Goal: Task Accomplishment & Management: Complete application form

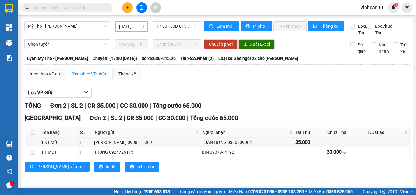
click at [96, 7] on section "Kết quả tìm kiếm ( 10000 ) Bộ lọc Mã ĐH Trạng thái Món hàng Thu hộ Tổng cước Ch…" at bounding box center [208, 97] width 416 height 195
click at [96, 7] on input "text" at bounding box center [70, 7] width 72 height 7
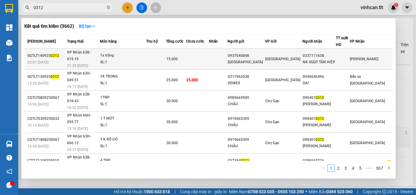
type input "0312"
click at [265, 57] on div "0937040848" at bounding box center [246, 56] width 37 height 6
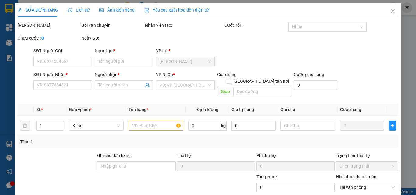
type input "0937040848"
type input "[GEOGRAPHIC_DATA]"
type input "0337111638"
type input "NK SGQT TÂN HIỆP"
type input "15.000"
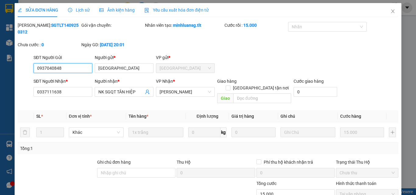
scroll to position [28, 0]
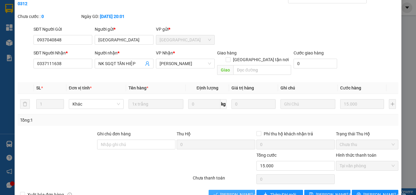
click at [227, 192] on span "[PERSON_NAME] và Giao hàng" at bounding box center [249, 195] width 59 height 7
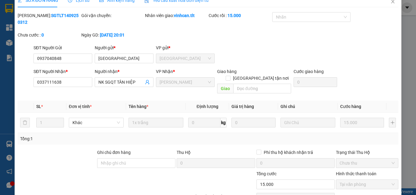
scroll to position [0, 0]
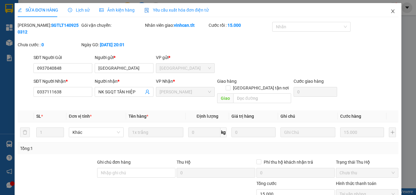
click at [391, 11] on icon "close" at bounding box center [393, 11] width 5 height 5
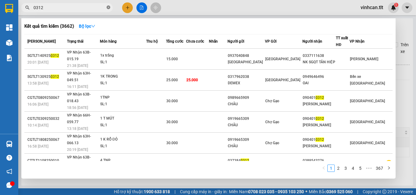
click at [109, 8] on icon "close-circle" at bounding box center [109, 7] width 4 height 4
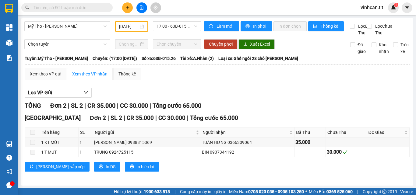
click at [88, 8] on input "text" at bounding box center [70, 7] width 72 height 7
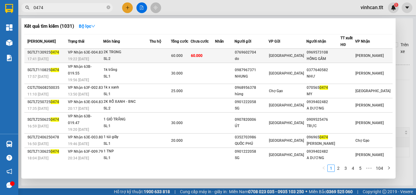
type input "0474"
click at [265, 53] on div "0769602704" at bounding box center [252, 52] width 34 height 6
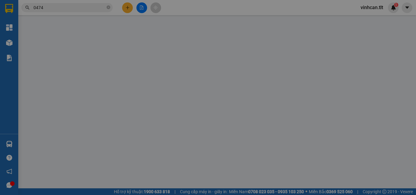
type input "0769602704"
type input "do"
type input "0969573108"
type input "HỒNG GẤM"
type input "60.000"
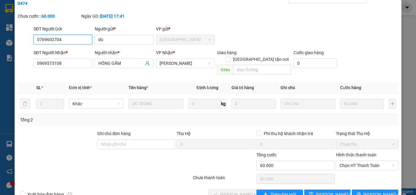
scroll to position [31, 0]
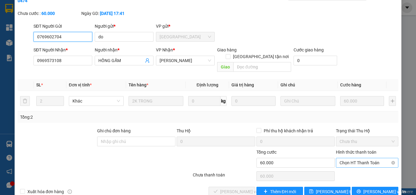
click at [348, 159] on span "Chọn HT Thanh Toán" at bounding box center [367, 163] width 55 height 9
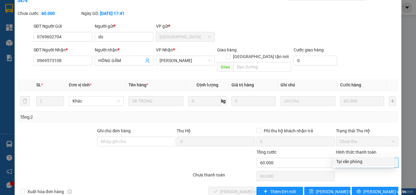
drag, startPoint x: 349, startPoint y: 162, endPoint x: 331, endPoint y: 167, distance: 18.6
click at [348, 163] on div "Tại văn phòng" at bounding box center [364, 162] width 55 height 7
type input "0"
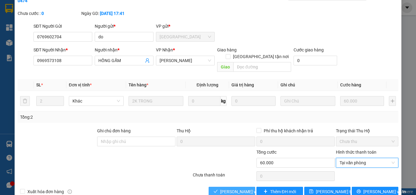
click at [234, 189] on span "[PERSON_NAME] và Giao hàng" at bounding box center [249, 192] width 59 height 7
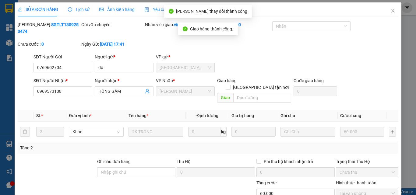
scroll to position [0, 0]
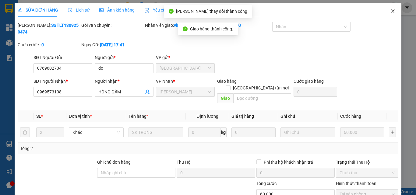
click at [391, 12] on icon "close" at bounding box center [393, 11] width 5 height 5
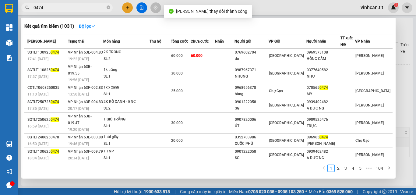
drag, startPoint x: 108, startPoint y: 7, endPoint x: 71, endPoint y: 19, distance: 38.6
click at [104, 8] on span "0474" at bounding box center [66, 7] width 91 height 9
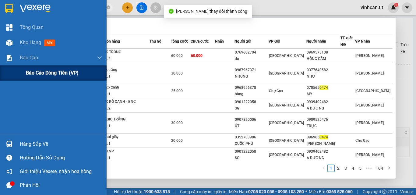
click at [46, 70] on span "Báo cáo dòng tiền (VP)" at bounding box center [52, 73] width 53 height 8
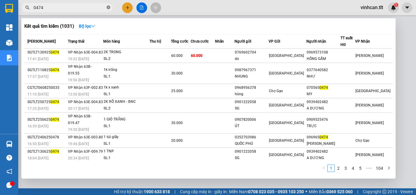
click at [108, 6] on icon "close-circle" at bounding box center [109, 7] width 4 height 4
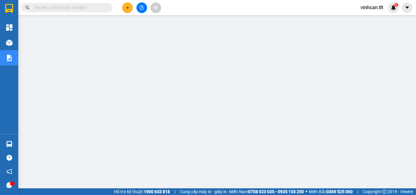
click at [86, 5] on input "text" at bounding box center [70, 7] width 72 height 7
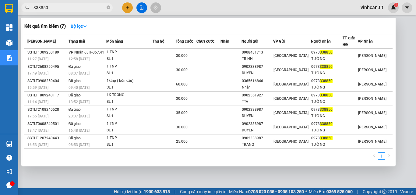
type input "338850"
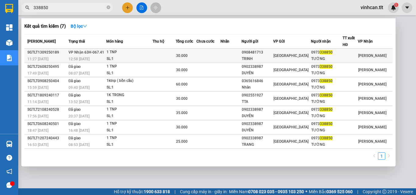
click at [266, 53] on div "0908481713" at bounding box center [257, 52] width 31 height 6
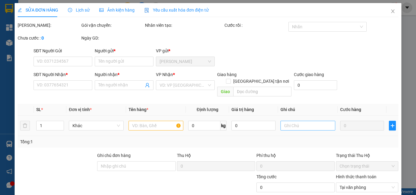
type input "0908481713"
type input "TRINH"
type input "0973338850"
type input "TƯỜNG"
type input "30.000"
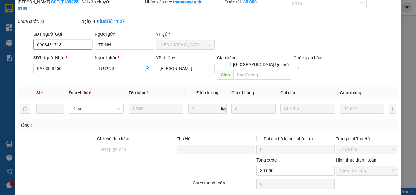
scroll to position [31, 0]
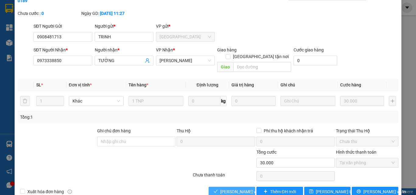
click at [227, 189] on span "[PERSON_NAME] và Giao hàng" at bounding box center [249, 192] width 59 height 7
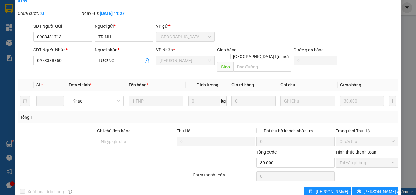
scroll to position [0, 0]
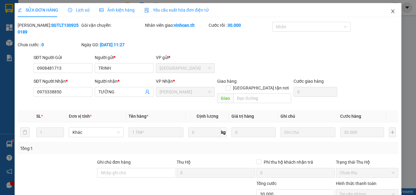
drag, startPoint x: 389, startPoint y: 11, endPoint x: 379, endPoint y: 14, distance: 9.8
click at [391, 12] on icon "close" at bounding box center [393, 11] width 5 height 5
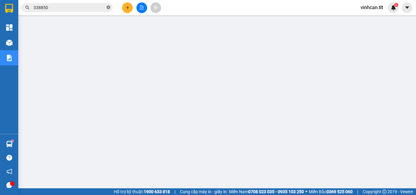
click at [109, 9] on icon "close-circle" at bounding box center [109, 7] width 4 height 4
click at [85, 3] on span at bounding box center [66, 7] width 91 height 9
click at [83, 8] on input "text" at bounding box center [70, 7] width 72 height 7
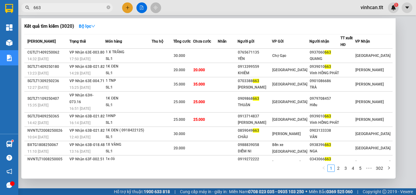
type input "663"
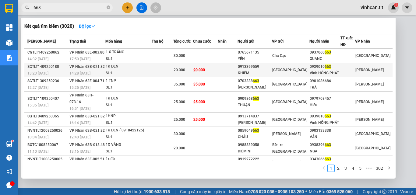
click at [261, 68] on div "0913399559" at bounding box center [255, 67] width 34 height 6
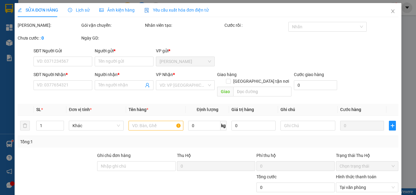
type input "0913399559"
type input "KHIÊM"
type input "0939010663"
type input "Vinh HỒNG PHÁT"
type input "20.000"
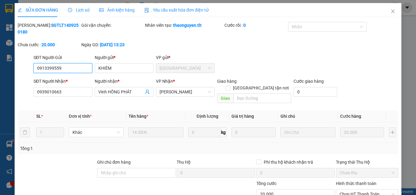
scroll to position [30, 0]
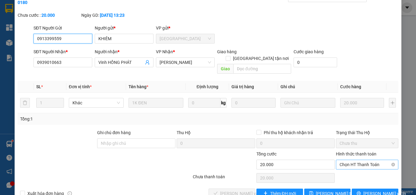
drag, startPoint x: 353, startPoint y: 148, endPoint x: 352, endPoint y: 152, distance: 4.7
click at [353, 160] on span "Chọn HT Thanh Toán" at bounding box center [367, 164] width 55 height 9
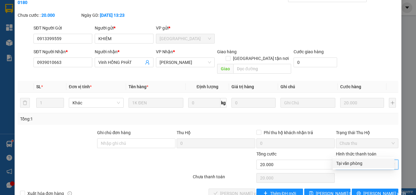
drag, startPoint x: 351, startPoint y: 167, endPoint x: 318, endPoint y: 170, distance: 32.5
click at [347, 167] on div "Tại văn phòng" at bounding box center [364, 163] width 55 height 7
type input "0"
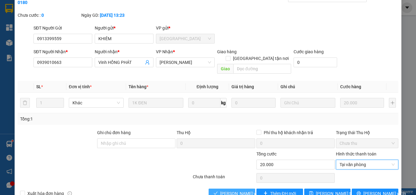
click at [241, 191] on span "[PERSON_NAME] và Giao hàng" at bounding box center [249, 194] width 59 height 7
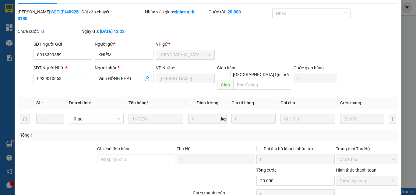
scroll to position [0, 0]
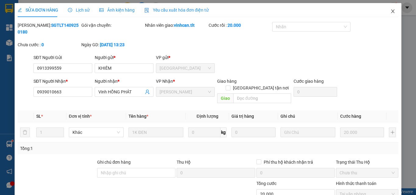
click at [391, 10] on icon "close" at bounding box center [393, 11] width 5 height 5
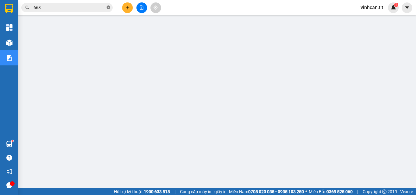
click at [109, 8] on icon "close-circle" at bounding box center [109, 7] width 4 height 4
